Goal: Transaction & Acquisition: Purchase product/service

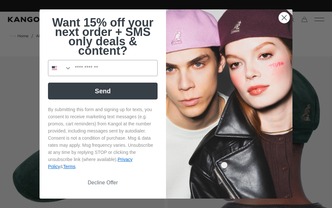
scroll to position [0, 134]
click at [286, 17] on circle "Close dialog" at bounding box center [284, 17] width 11 height 11
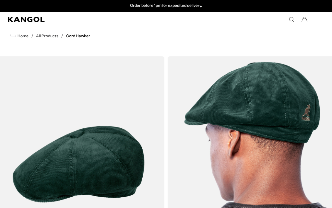
scroll to position [0, 0]
click at [48, 37] on link "All Products" at bounding box center [47, 36] width 22 height 5
click at [50, 37] on link "All Products" at bounding box center [47, 36] width 22 height 5
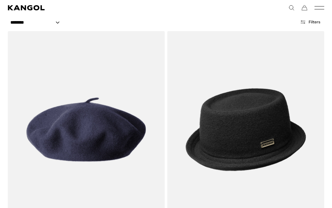
click at [0, 0] on img at bounding box center [0, 0] width 0 height 0
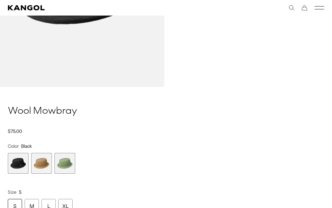
scroll to position [206, 0]
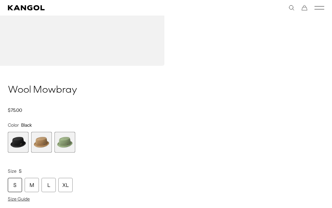
click at [69, 185] on div "XL" at bounding box center [65, 185] width 14 height 14
click at [69, 183] on div "XL" at bounding box center [65, 185] width 14 height 14
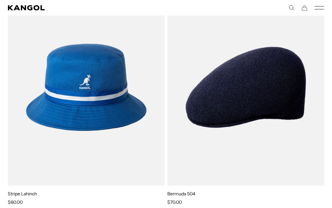
click at [0, 0] on img at bounding box center [0, 0] width 0 height 0
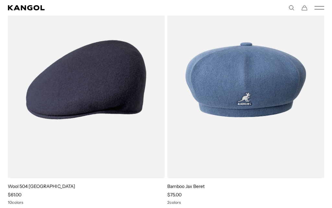
click at [0, 0] on img at bounding box center [0, 0] width 0 height 0
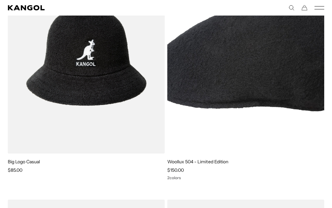
click at [0, 0] on img at bounding box center [0, 0] width 0 height 0
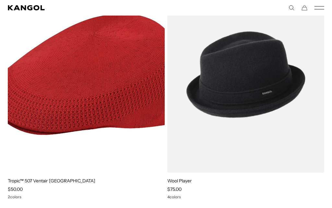
scroll to position [0, 134]
click at [0, 0] on img at bounding box center [0, 0] width 0 height 0
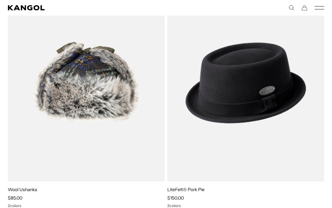
click at [0, 0] on img at bounding box center [0, 0] width 0 height 0
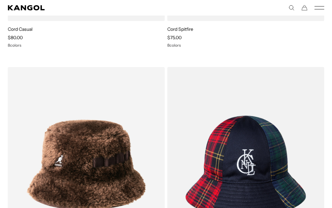
scroll to position [9517, 0]
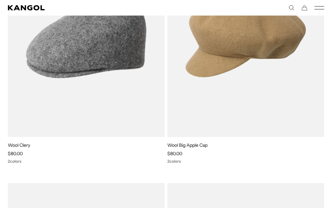
click at [0, 0] on img at bounding box center [0, 0] width 0 height 0
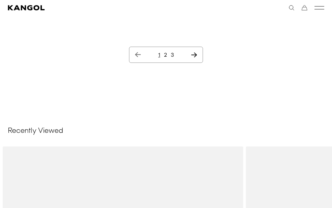
scroll to position [0, 0]
click at [198, 52] on icon "Next page" at bounding box center [194, 55] width 7 height 6
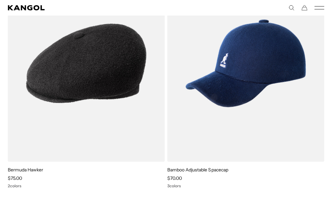
scroll to position [1087, 0]
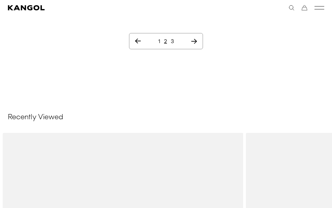
click at [196, 41] on icon "Next page" at bounding box center [194, 41] width 6 height 5
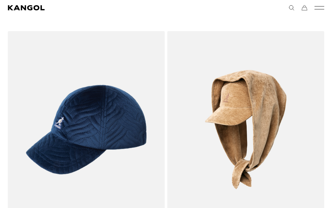
click at [0, 0] on img at bounding box center [0, 0] width 0 height 0
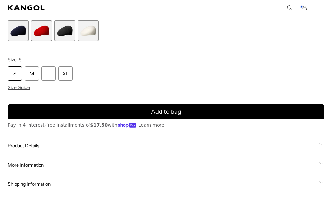
click at [36, 146] on span "Product Details" at bounding box center [162, 146] width 309 height 6
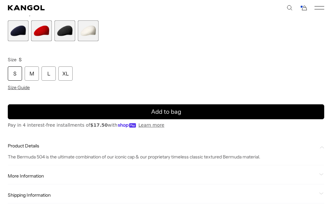
scroll to position [0, 134]
click at [38, 176] on span "More Information" at bounding box center [162, 176] width 309 height 6
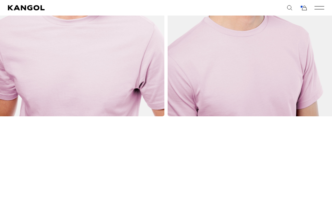
scroll to position [373, 0]
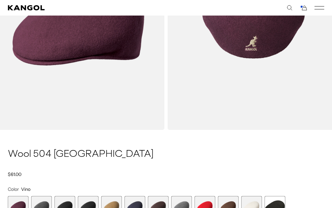
scroll to position [0, 134]
click at [229, 206] on span "10 of 12" at bounding box center [228, 206] width 21 height 21
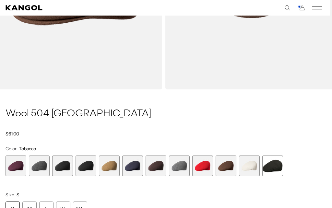
scroll to position [0, 134]
click at [229, 166] on span "10 of 12" at bounding box center [226, 166] width 21 height 21
click at [230, 164] on span "10 of 12" at bounding box center [226, 166] width 21 height 21
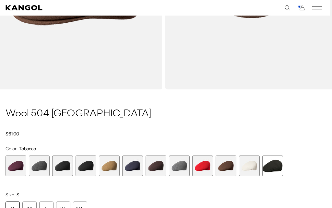
click at [42, 168] on span "2 of 12" at bounding box center [39, 166] width 21 height 21
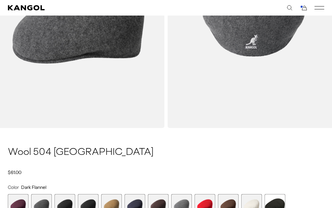
scroll to position [144, 0]
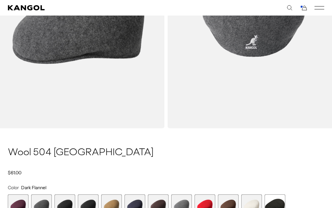
click at [69, 207] on span "3 of 12" at bounding box center [65, 205] width 21 height 21
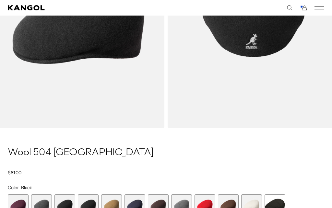
click at [93, 206] on span "4 of 12" at bounding box center [88, 205] width 21 height 21
click at [114, 203] on span "5 of 12" at bounding box center [111, 205] width 21 height 21
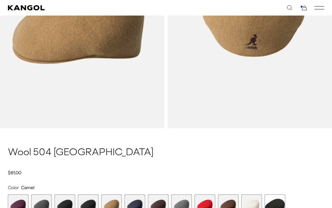
click at [137, 203] on span "6 of 12" at bounding box center [135, 205] width 21 height 21
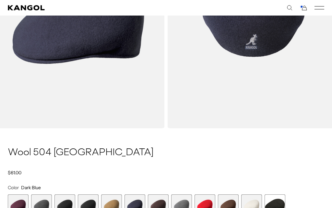
click at [163, 204] on span "7 of 12" at bounding box center [158, 205] width 21 height 21
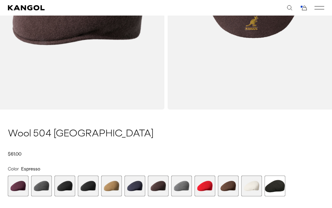
click at [184, 187] on span "8 of 12" at bounding box center [181, 186] width 21 height 21
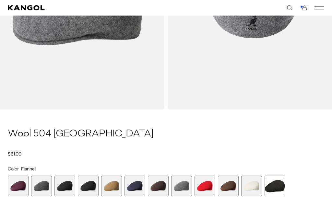
click at [207, 185] on span "9 of 12" at bounding box center [205, 186] width 21 height 21
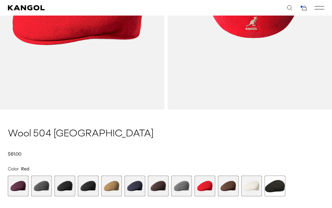
click at [232, 185] on span "10 of 12" at bounding box center [228, 186] width 21 height 21
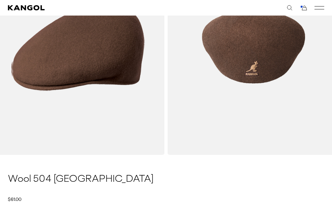
scroll to position [127, 0]
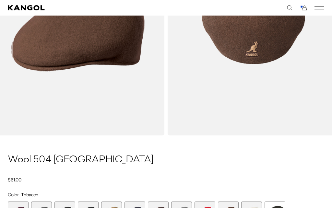
click at [279, 208] on span "12 of 12" at bounding box center [275, 212] width 21 height 21
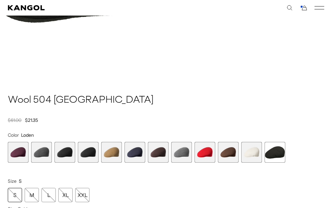
click at [230, 154] on span "10 of 12" at bounding box center [228, 152] width 21 height 21
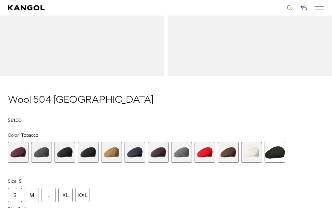
click at [45, 152] on span "2 of 12" at bounding box center [41, 152] width 21 height 21
click at [91, 152] on span "4 of 12" at bounding box center [88, 152] width 21 height 21
click at [66, 153] on span "3 of 12" at bounding box center [65, 152] width 21 height 21
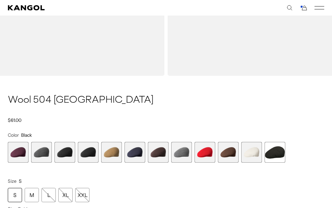
click at [140, 150] on span "6 of 12" at bounding box center [135, 152] width 21 height 21
click at [168, 153] on span "7 of 12" at bounding box center [158, 152] width 21 height 21
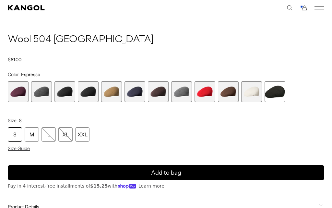
scroll to position [0, 134]
click at [231, 91] on span "10 of 12" at bounding box center [228, 91] width 21 height 21
click at [70, 133] on div "XL" at bounding box center [65, 135] width 14 height 14
click at [173, 172] on span "Add to bag" at bounding box center [166, 173] width 30 height 9
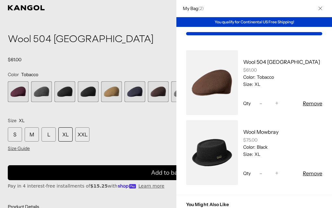
click at [321, 7] on icon "Close" at bounding box center [321, 8] width 4 height 4
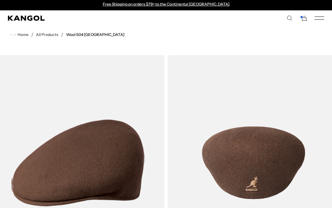
scroll to position [0, 0]
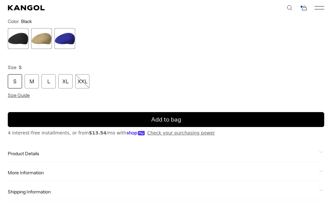
scroll to position [0, 134]
click at [41, 153] on span "Product Details" at bounding box center [162, 154] width 309 height 6
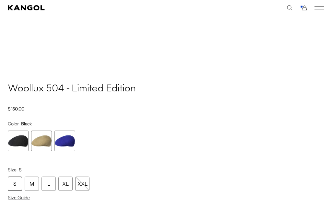
scroll to position [208, 0]
click at [68, 141] on span "3 of 3" at bounding box center [65, 141] width 21 height 21
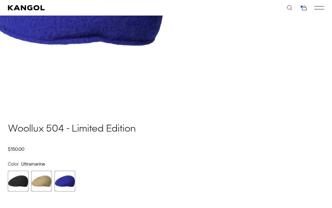
click at [46, 181] on span "2 of 3" at bounding box center [41, 181] width 21 height 21
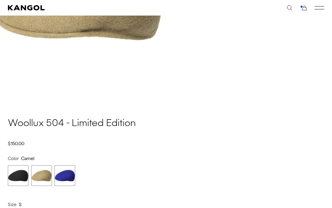
scroll to position [173, 0]
click at [22, 176] on span "1 of 3" at bounding box center [18, 175] width 21 height 21
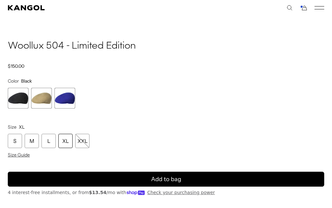
click at [164, 178] on icon "submit" at bounding box center [166, 180] width 10 height 10
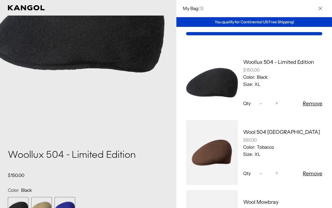
scroll to position [141, 0]
click at [320, 7] on icon "Close" at bounding box center [321, 8] width 4 height 4
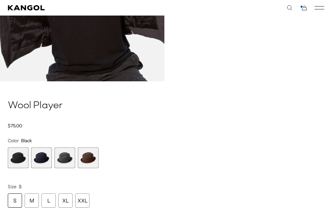
click at [91, 159] on span "4 of 4" at bounding box center [88, 158] width 21 height 21
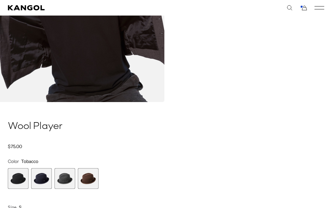
click at [69, 180] on span "3 of 4" at bounding box center [65, 178] width 21 height 21
click at [44, 177] on span "2 of 4" at bounding box center [41, 178] width 21 height 21
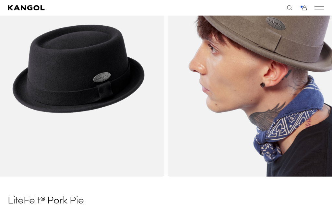
scroll to position [146, 0]
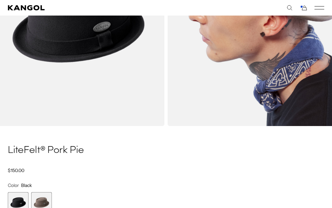
click at [45, 201] on span "2 of 2" at bounding box center [41, 202] width 21 height 21
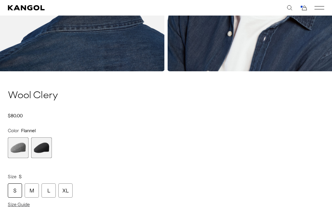
scroll to position [420, 0]
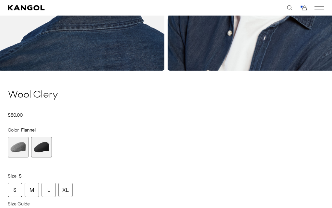
click at [48, 144] on span "2 of 2" at bounding box center [41, 147] width 21 height 21
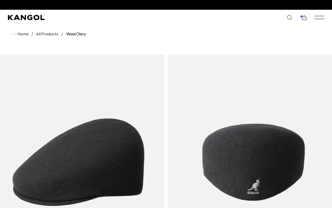
scroll to position [0, 134]
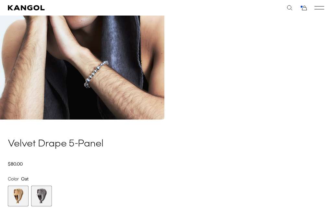
click at [45, 197] on span "2 of 2" at bounding box center [41, 196] width 21 height 21
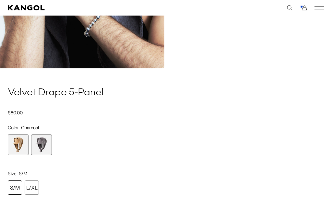
scroll to position [662, 0]
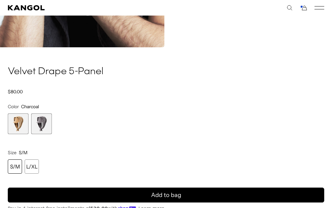
click at [36, 166] on div "L/XL" at bounding box center [32, 167] width 14 height 14
click at [162, 192] on icon "submit" at bounding box center [166, 195] width 10 height 10
